Goal: Task Accomplishment & Management: Complete application form

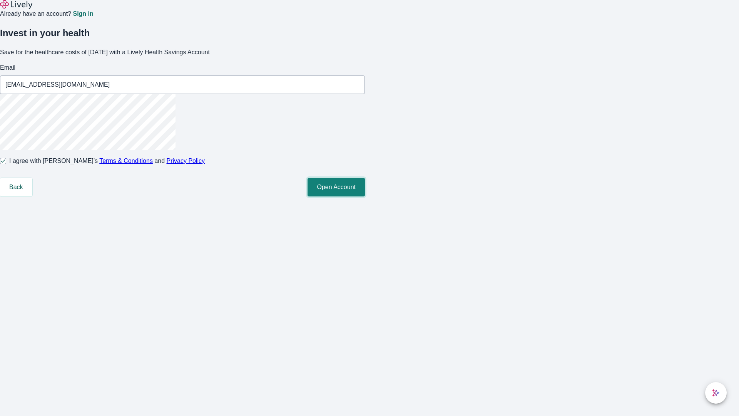
click at [365, 196] on button "Open Account" at bounding box center [336, 187] width 57 height 18
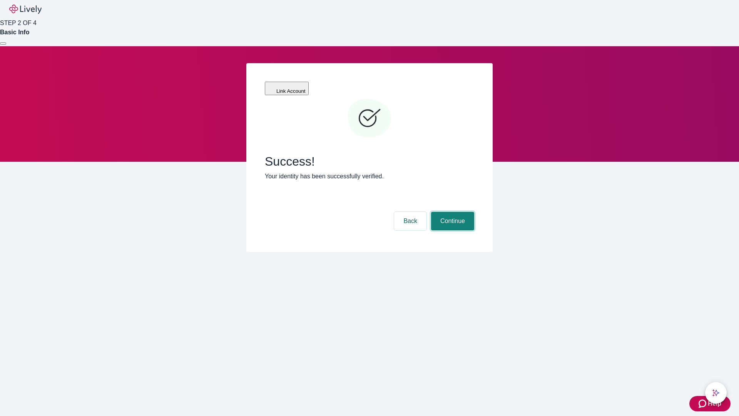
click at [452, 212] on button "Continue" at bounding box center [452, 221] width 43 height 18
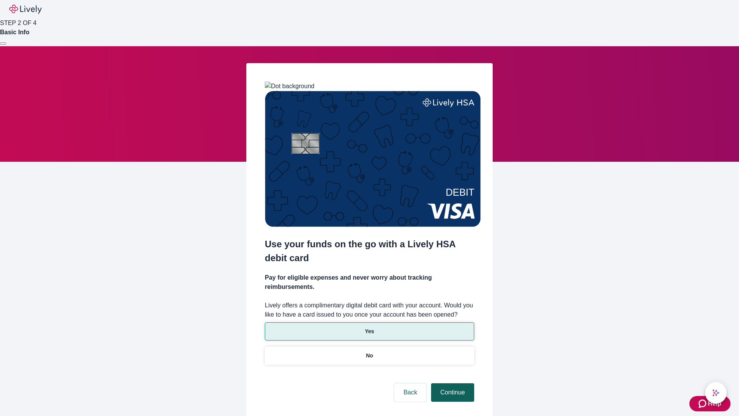
click at [369, 327] on p "Yes" at bounding box center [369, 331] width 9 height 8
click at [452, 383] on button "Continue" at bounding box center [452, 392] width 43 height 18
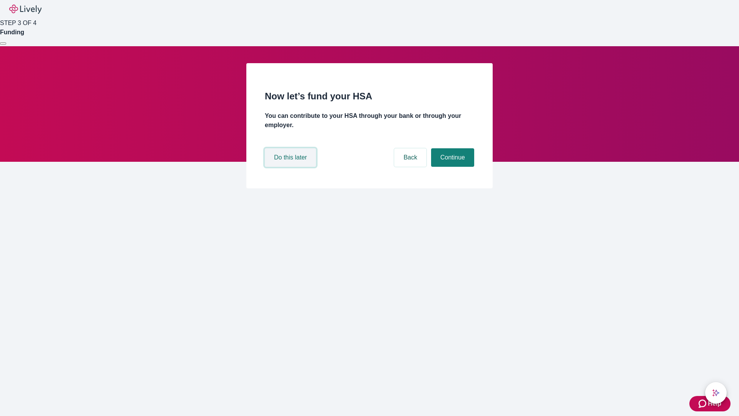
click at [292, 167] on button "Do this later" at bounding box center [290, 157] width 51 height 18
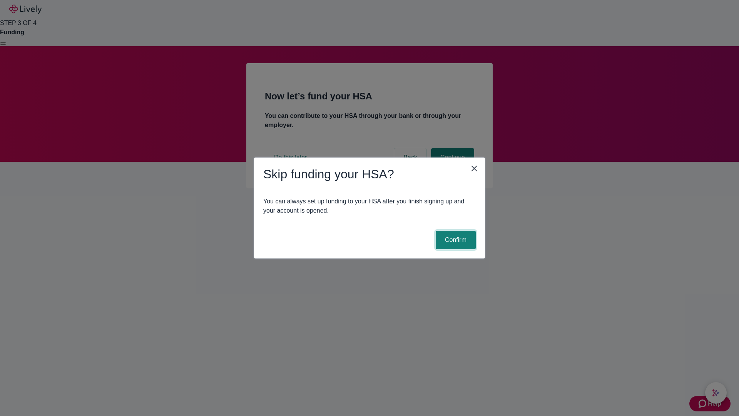
click at [455, 240] on button "Confirm" at bounding box center [456, 240] width 40 height 18
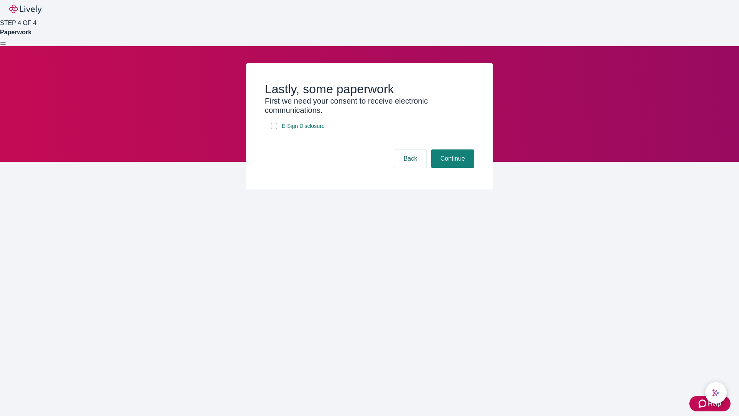
click at [274, 129] on input "E-Sign Disclosure" at bounding box center [274, 126] width 6 height 6
checkbox input "true"
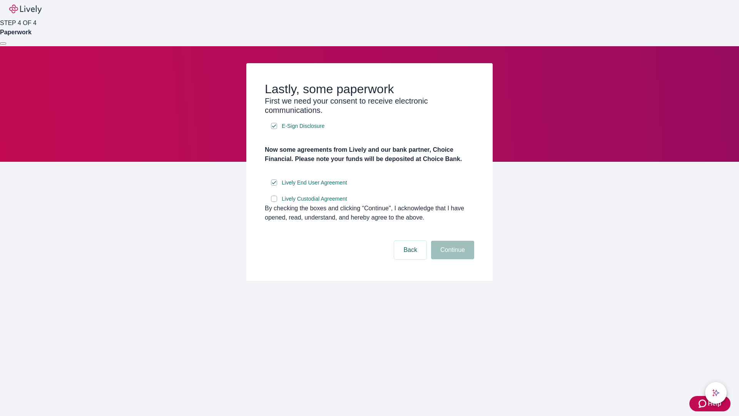
click at [274, 202] on input "Lively Custodial Agreement" at bounding box center [274, 199] width 6 height 6
checkbox input "true"
click at [452, 259] on button "Continue" at bounding box center [452, 250] width 43 height 18
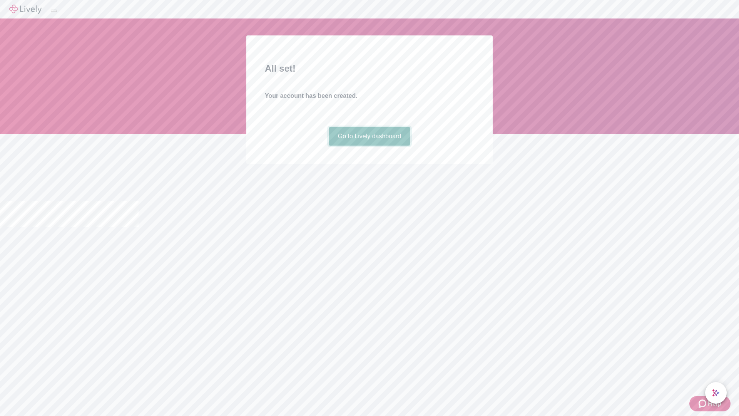
click at [369, 146] on link "Go to Lively dashboard" at bounding box center [370, 136] width 82 height 18
